Goal: Transaction & Acquisition: Purchase product/service

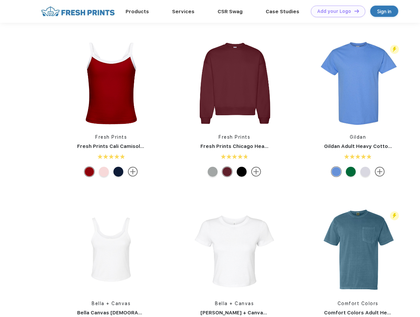
scroll to position [0, 0]
click at [336, 11] on link "Add your Logo Design Tool" at bounding box center [338, 12] width 54 height 12
click at [0, 0] on div "Design Tool" at bounding box center [0, 0] width 0 height 0
click at [354, 11] on link "Add your Logo Design Tool" at bounding box center [338, 12] width 54 height 12
click at [111, 83] on img at bounding box center [111, 83] width 88 height 88
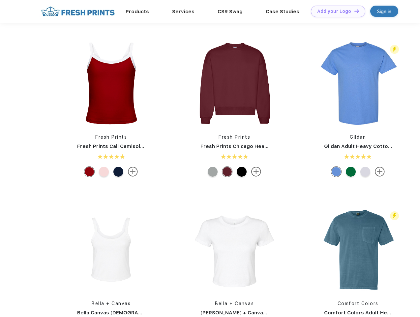
click at [89, 172] on div at bounding box center [89, 172] width 10 height 10
click at [104, 172] on div at bounding box center [104, 172] width 10 height 10
click at [118, 172] on div at bounding box center [118, 172] width 10 height 10
click at [235, 83] on img at bounding box center [235, 83] width 88 height 88
click at [213, 172] on div at bounding box center [213, 172] width 10 height 10
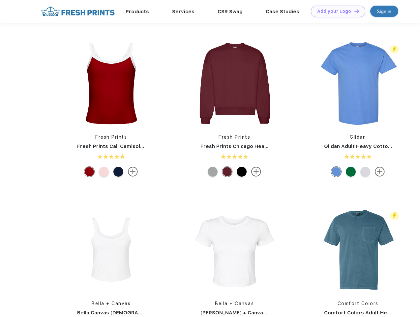
click at [227, 172] on div at bounding box center [227, 172] width 10 height 10
